Goal: Task Accomplishment & Management: Use online tool/utility

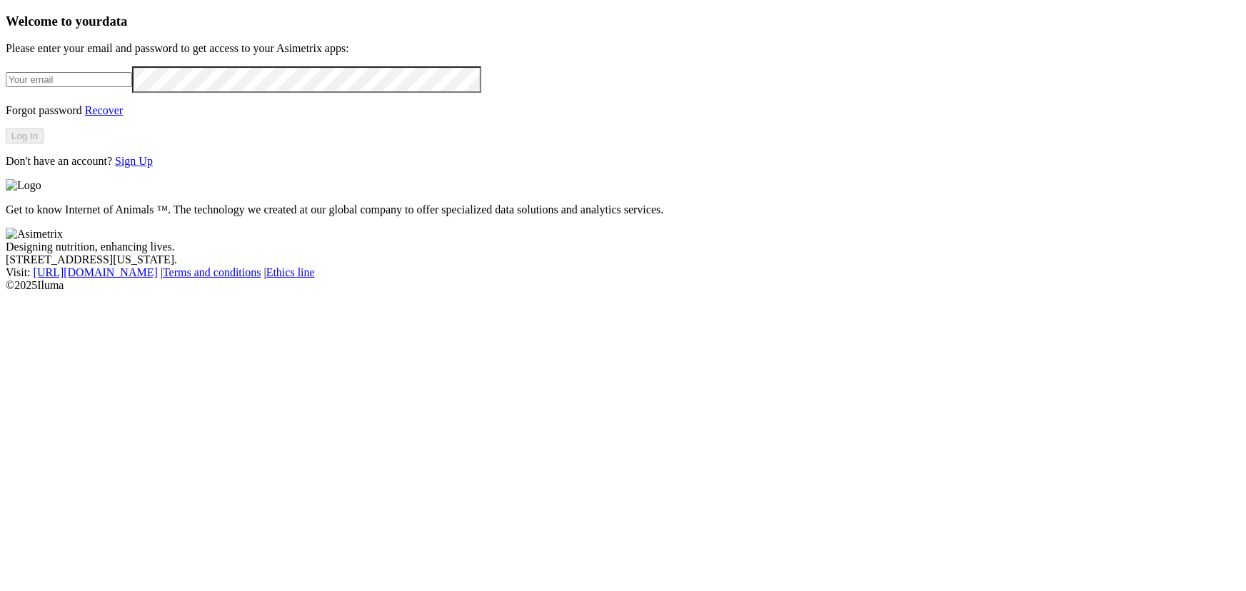
type input "[PERSON_NAME][EMAIL_ADDRESS][DOMAIN_NAME]"
click at [44, 144] on button "Log In" at bounding box center [25, 136] width 38 height 15
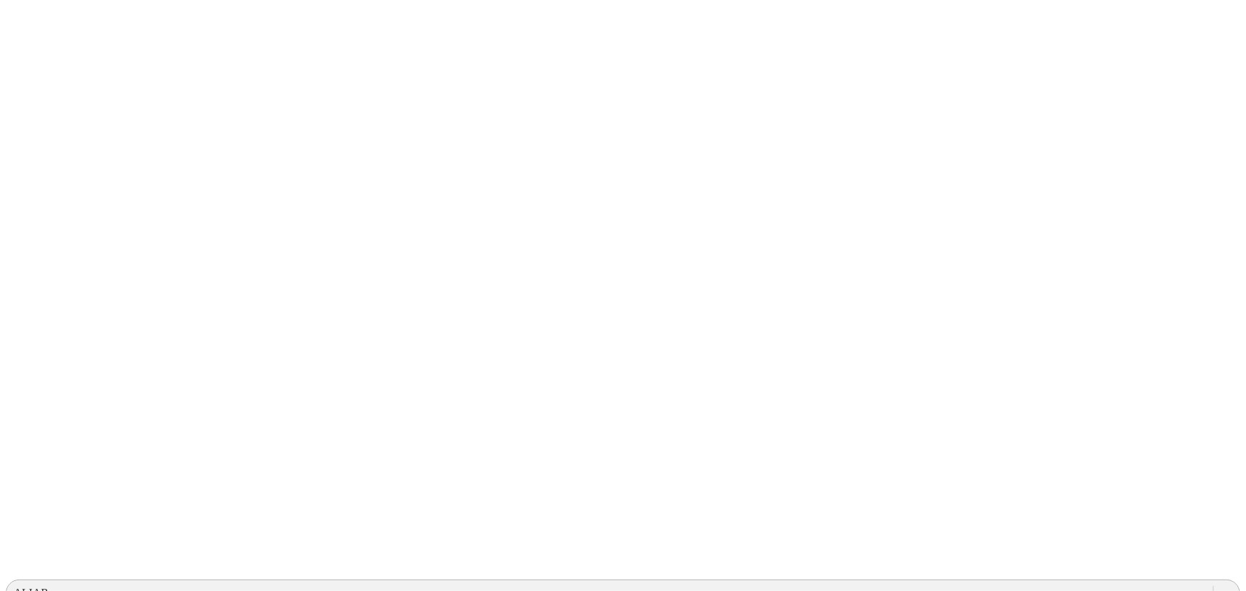
drag, startPoint x: 913, startPoint y: 7, endPoint x: 926, endPoint y: 26, distance: 22.6
click at [928, 583] on div "ALIAR" at bounding box center [609, 593] width 1207 height 21
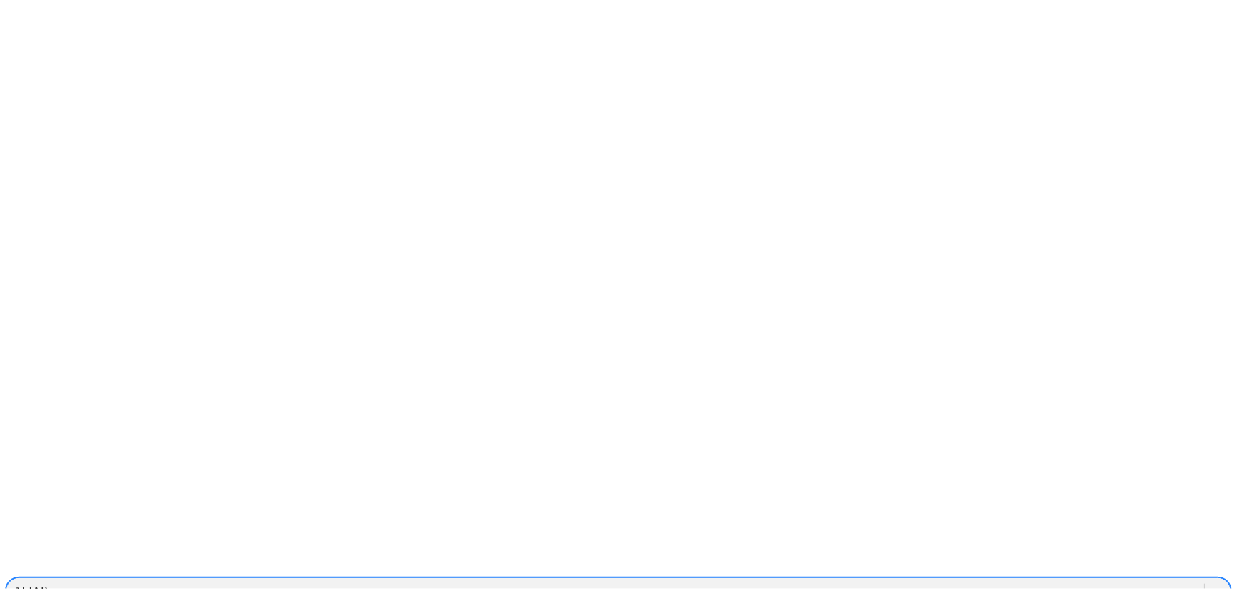
scroll to position [533, 0]
